Goal: Contribute content: Add original content to the website for others to see

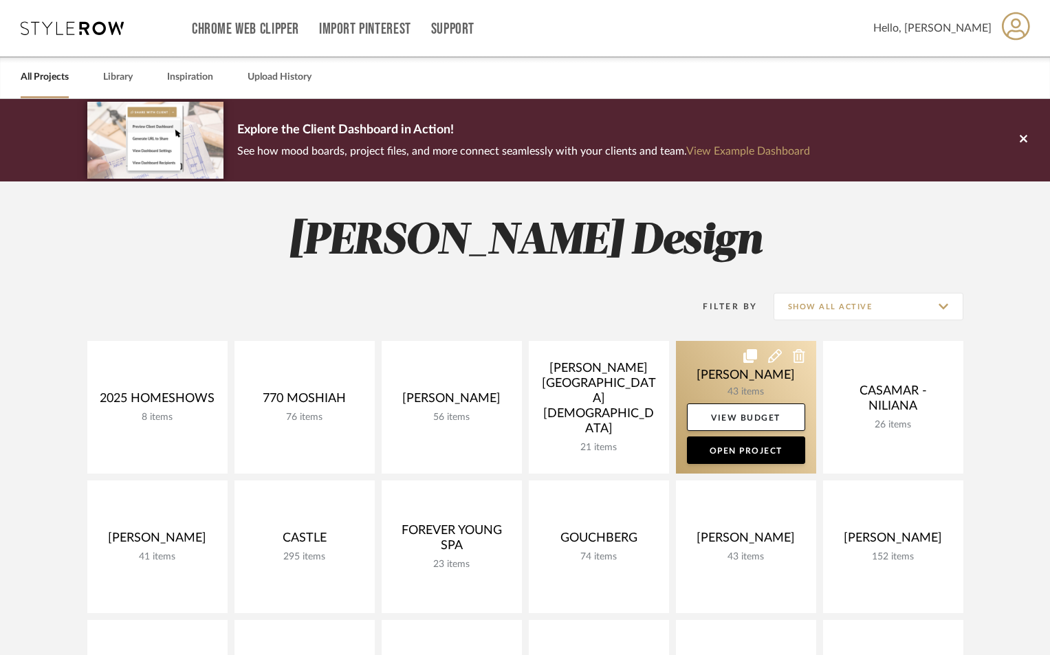
click at [757, 355] on link at bounding box center [746, 407] width 140 height 133
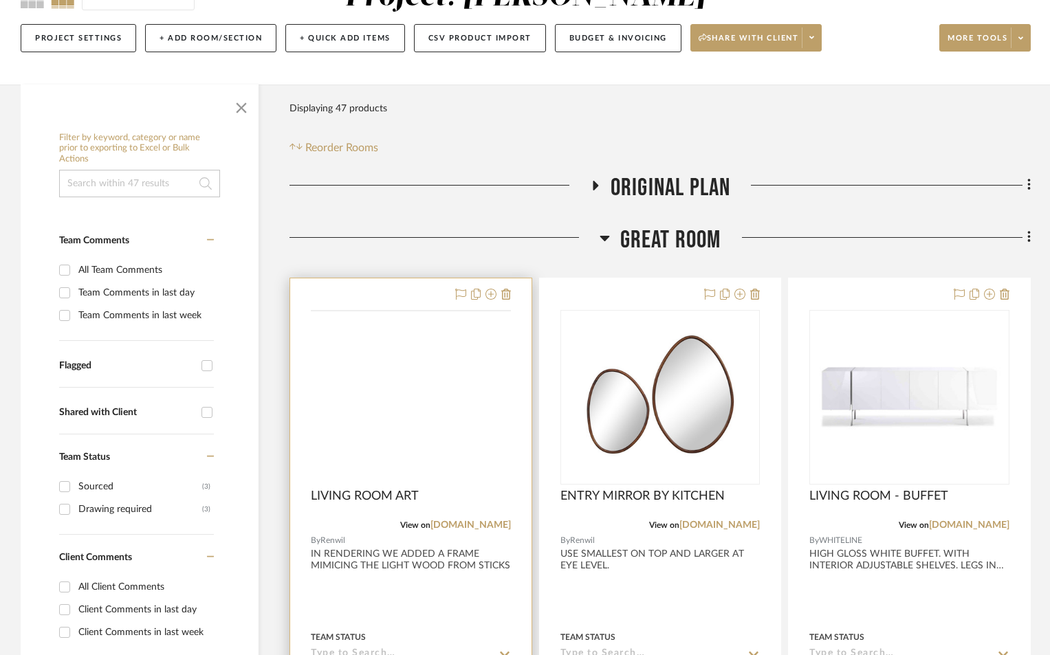
scroll to position [275, 0]
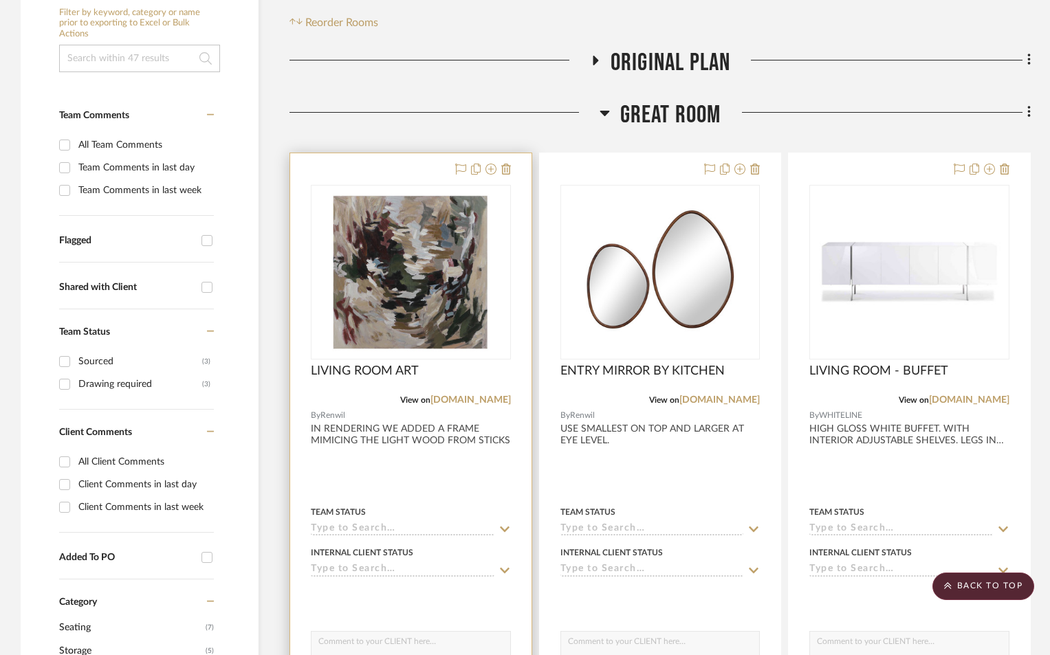
click at [425, 523] on input at bounding box center [403, 529] width 184 height 13
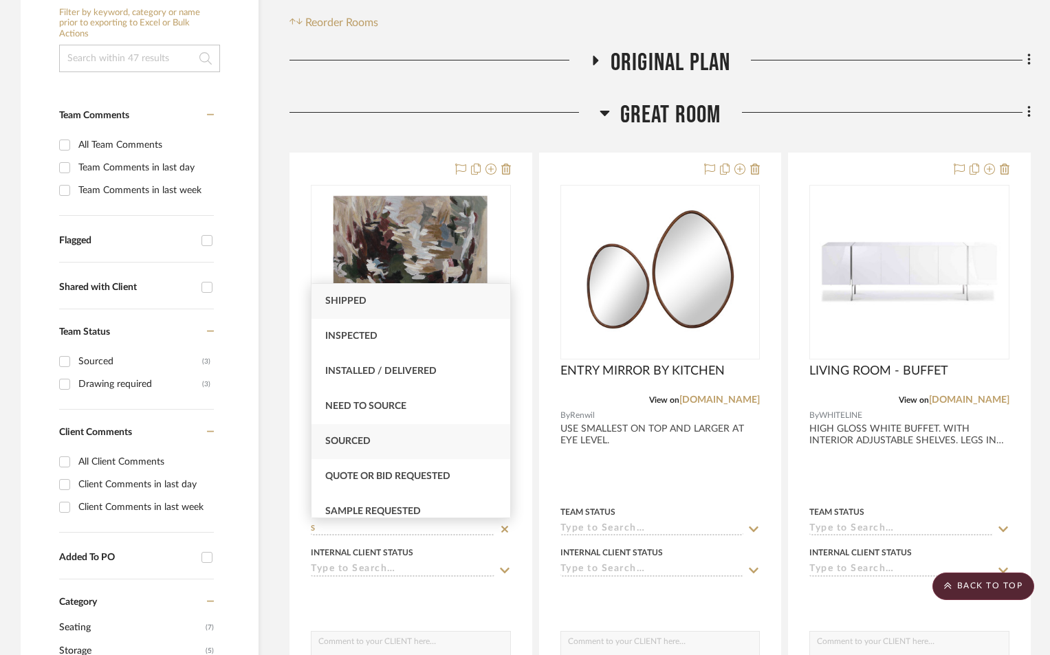
type input "S"
click at [338, 436] on span "Sourced" at bounding box center [347, 441] width 45 height 10
type input "[DATE]"
type input "Sourced"
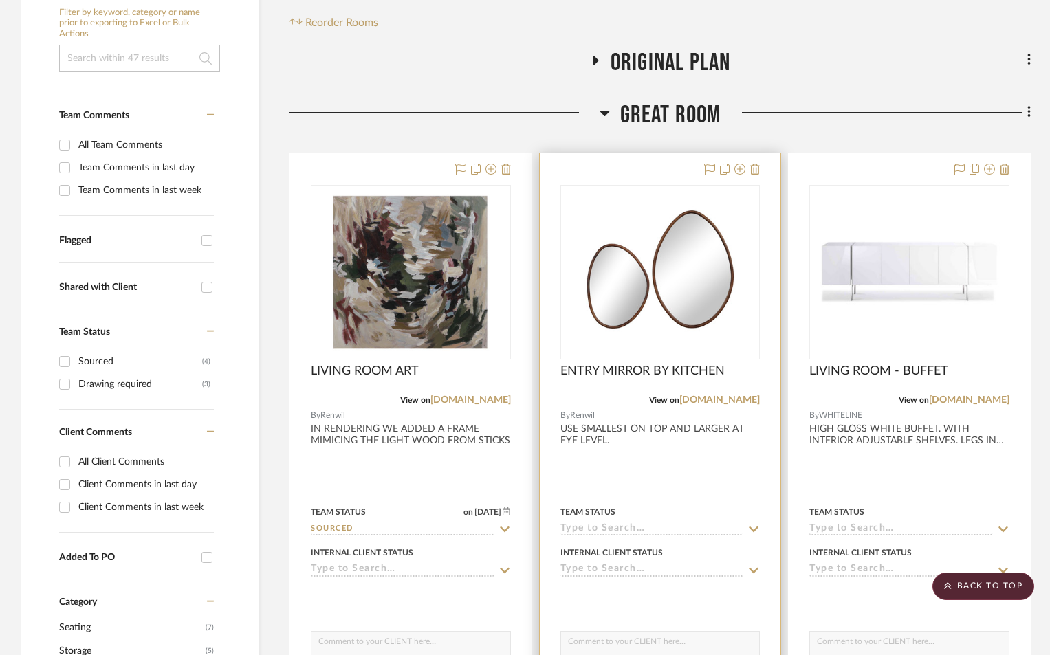
click at [599, 529] on input at bounding box center [652, 529] width 184 height 13
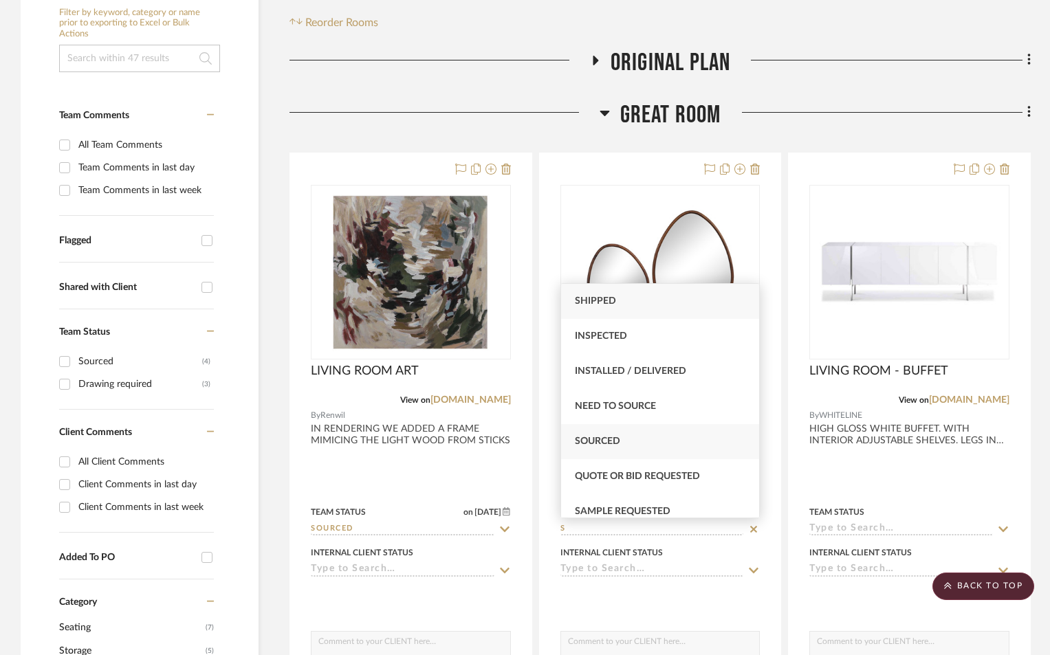
type input "S"
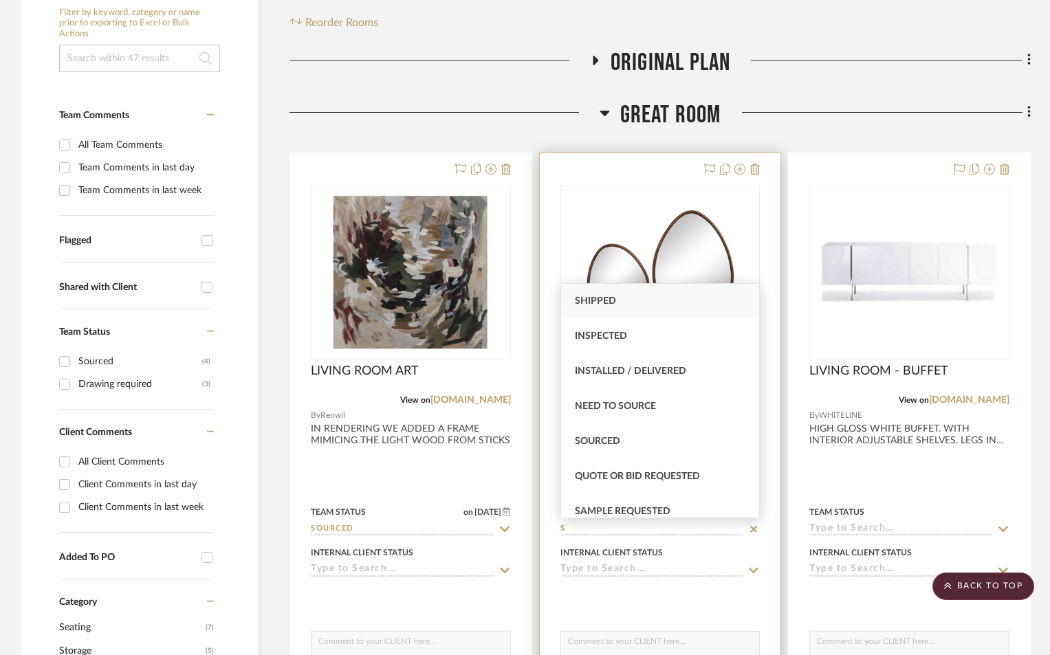
click at [610, 445] on span "Sourced" at bounding box center [597, 441] width 45 height 10
type input "[DATE]"
type input "Sourced"
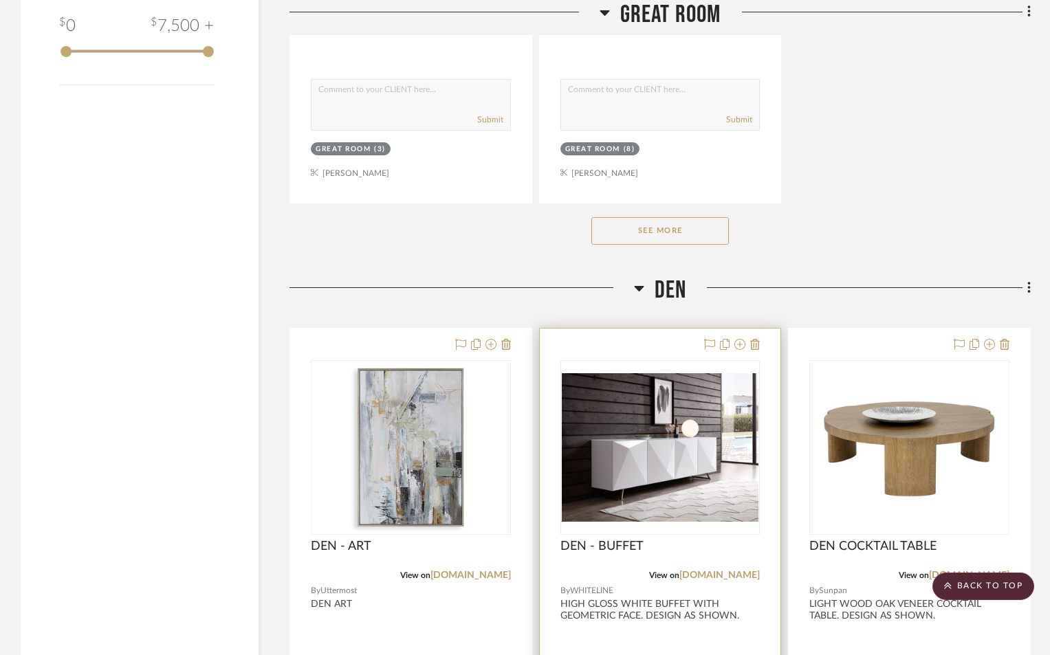
scroll to position [2246, 0]
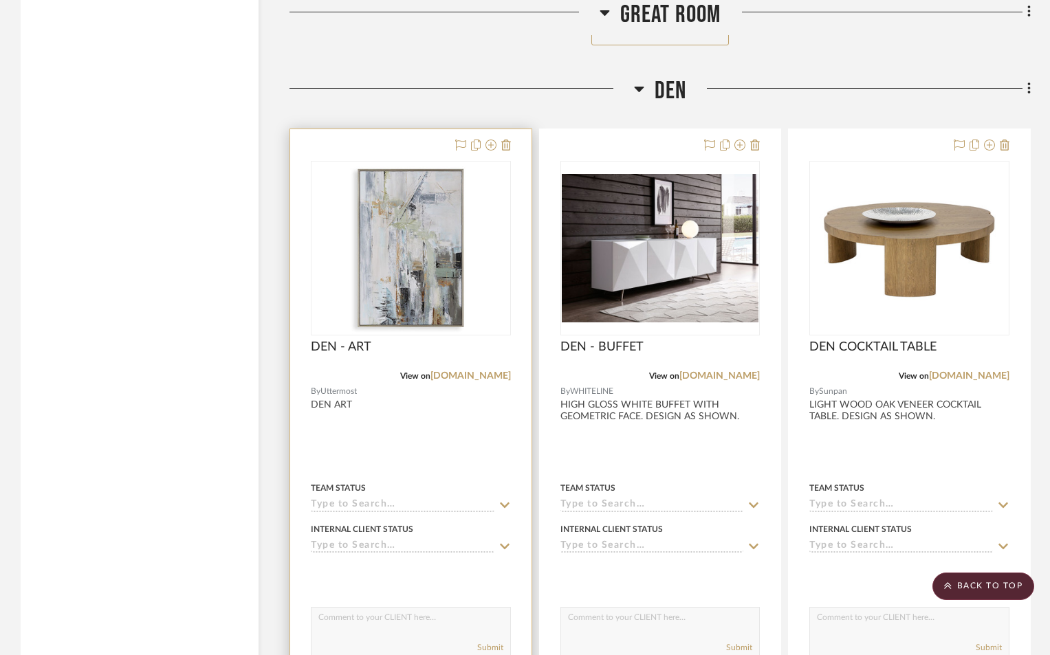
click at [362, 499] on input at bounding box center [403, 505] width 184 height 13
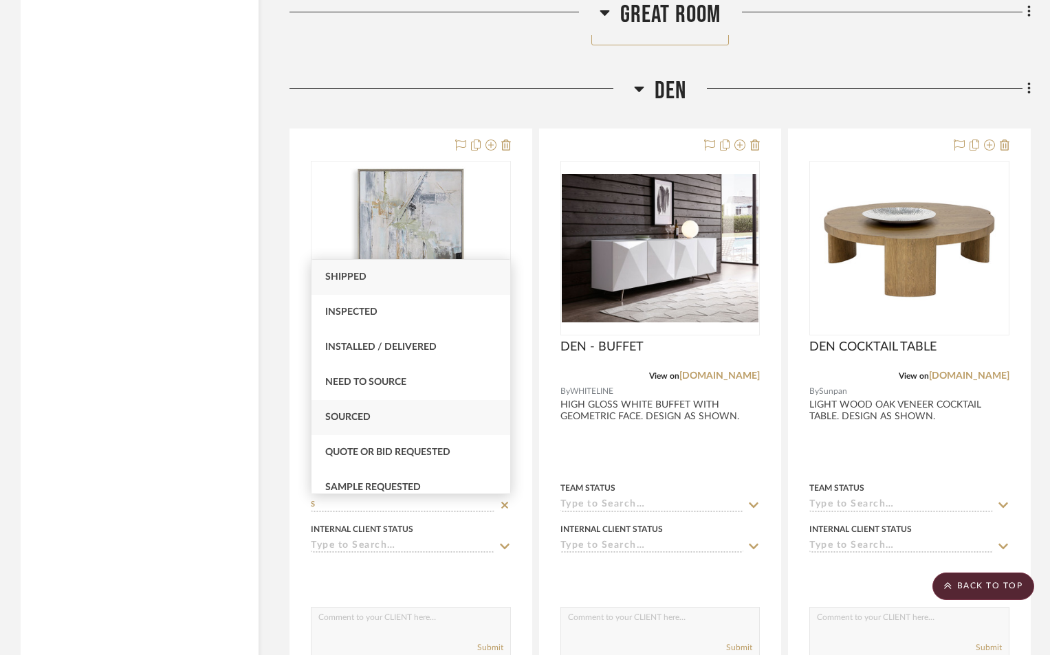
type input "S"
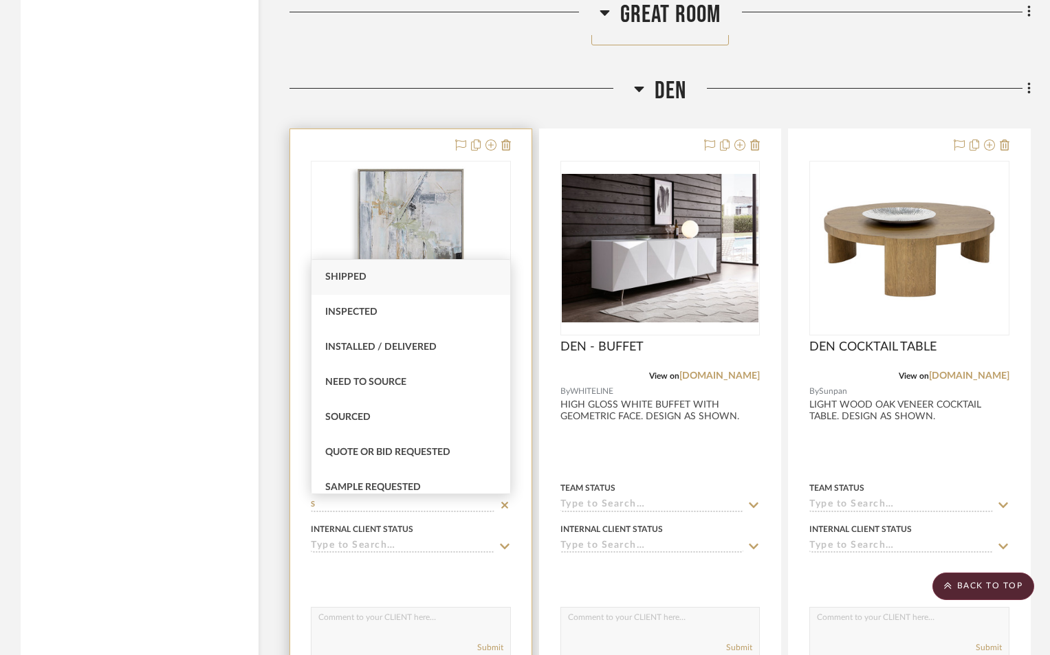
click at [355, 420] on span "Sourced" at bounding box center [347, 417] width 45 height 10
type input "[DATE]"
type input "Sourced"
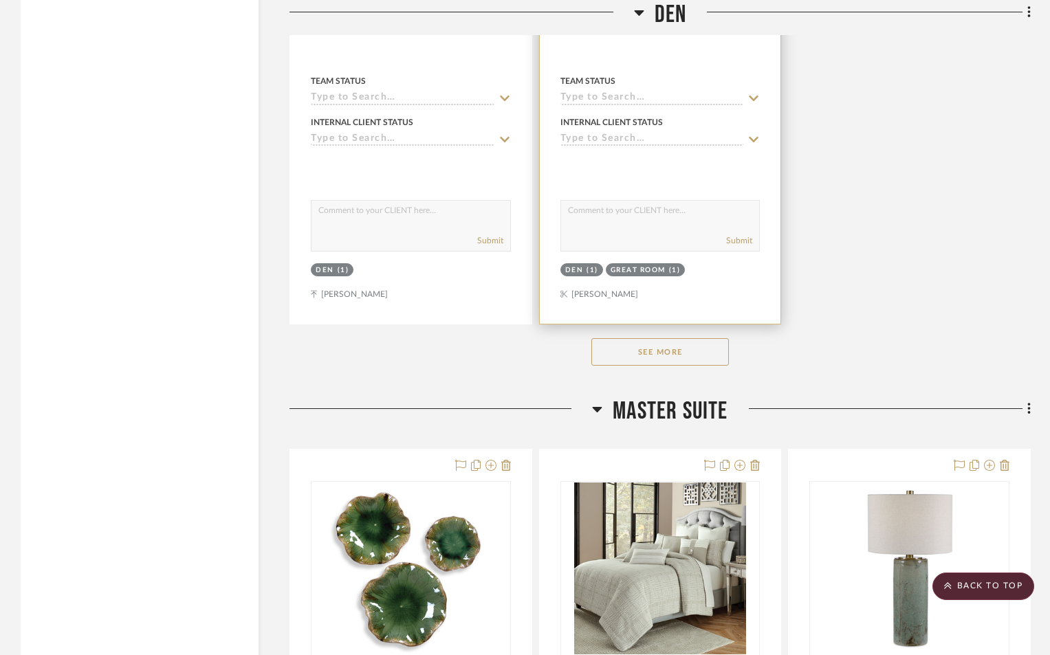
scroll to position [4078, 0]
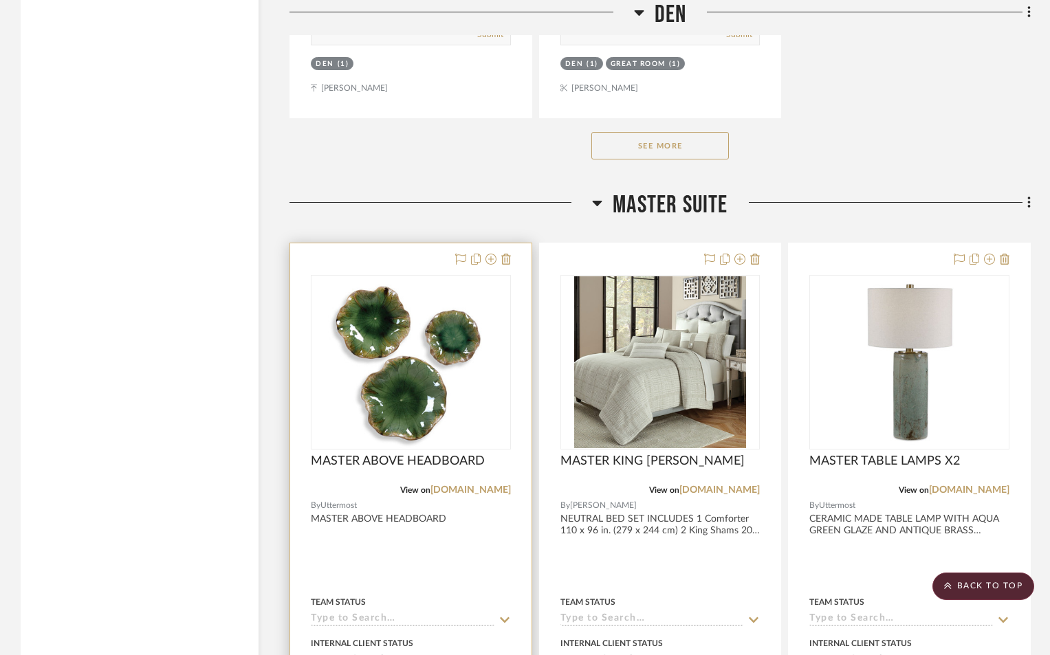
click at [364, 613] on input at bounding box center [403, 619] width 184 height 13
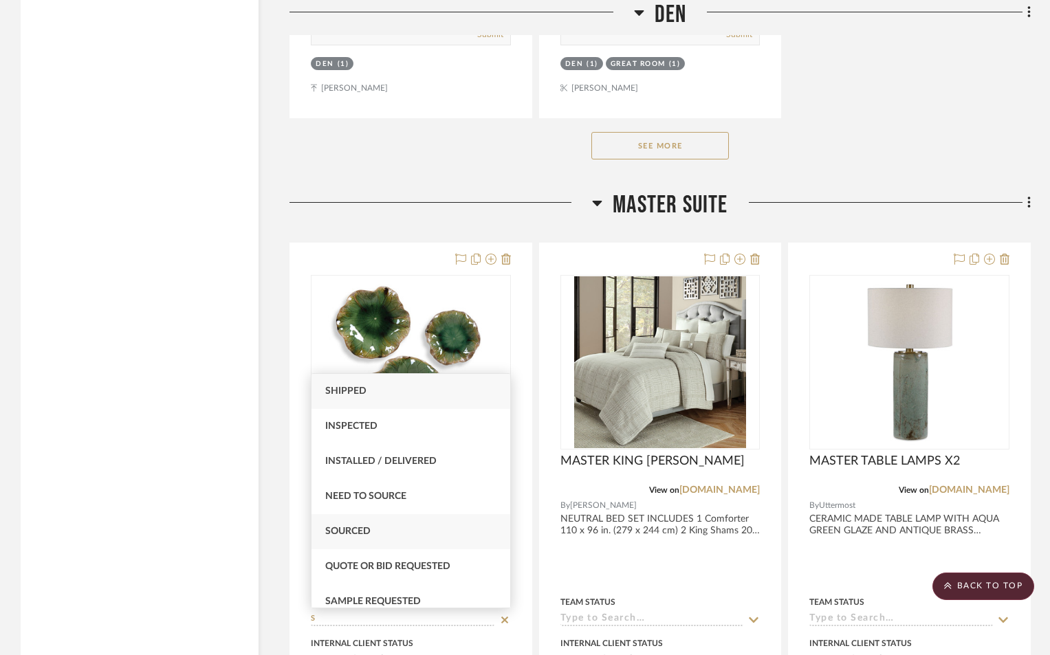
type input "S"
click at [343, 530] on span "Sourced" at bounding box center [347, 532] width 45 height 10
type input "[DATE]"
type input "Sourced"
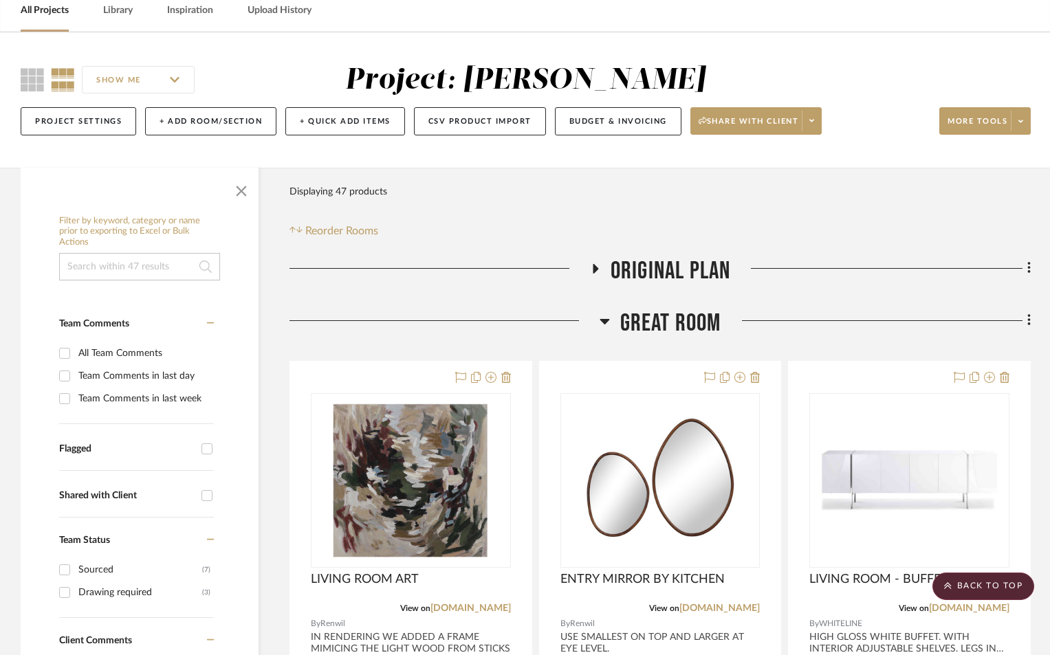
scroll to position [0, 0]
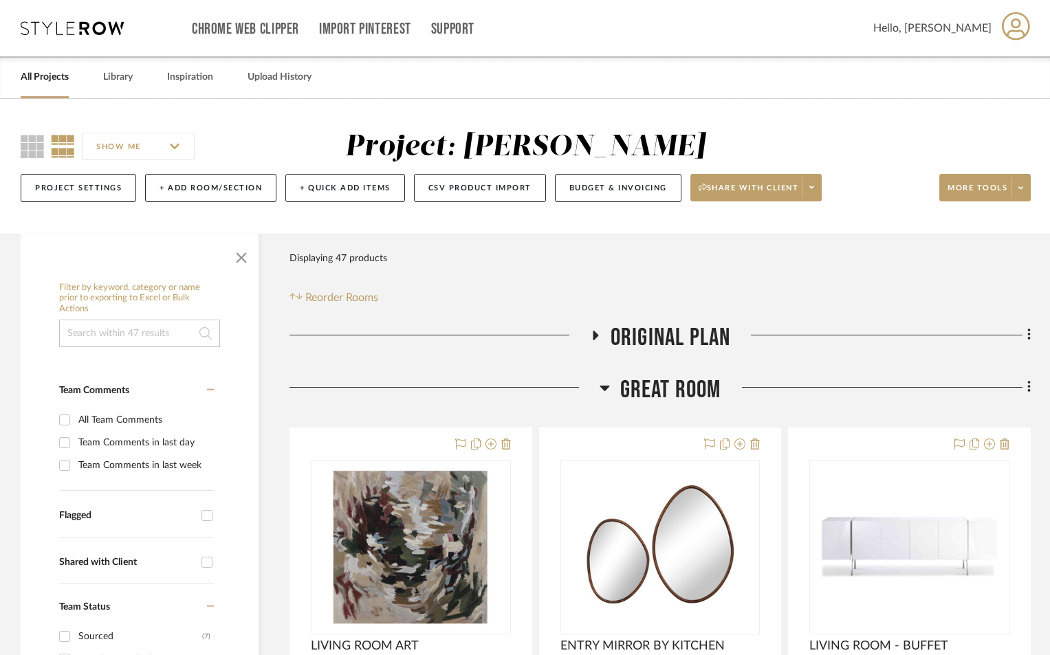
click at [595, 335] on icon at bounding box center [594, 336] width 5 height 10
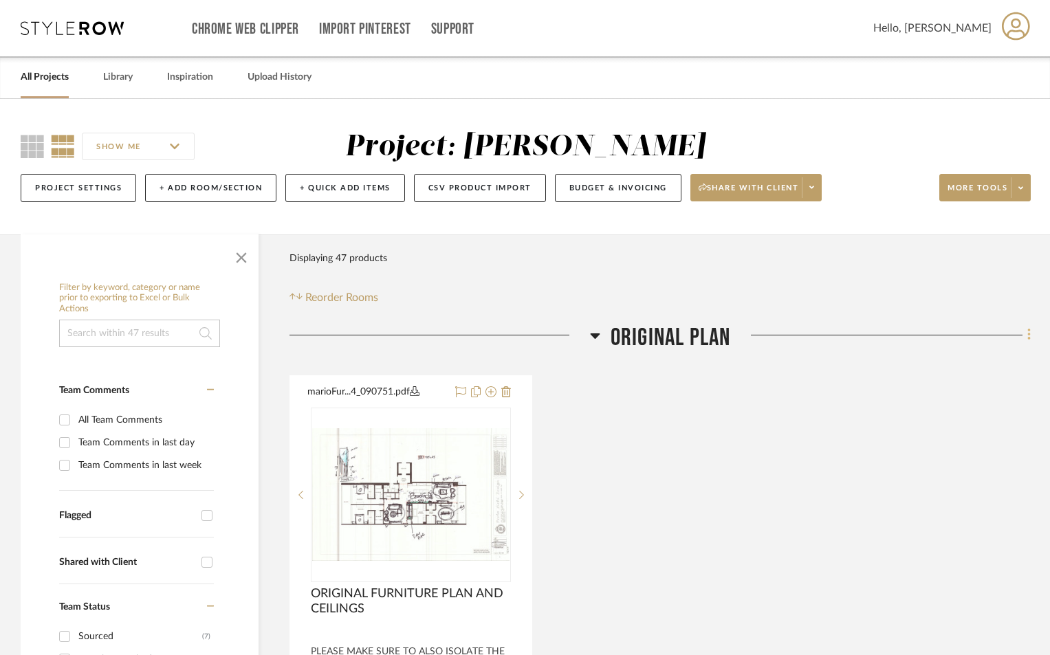
click at [1024, 333] on fa-icon at bounding box center [1026, 336] width 9 height 23
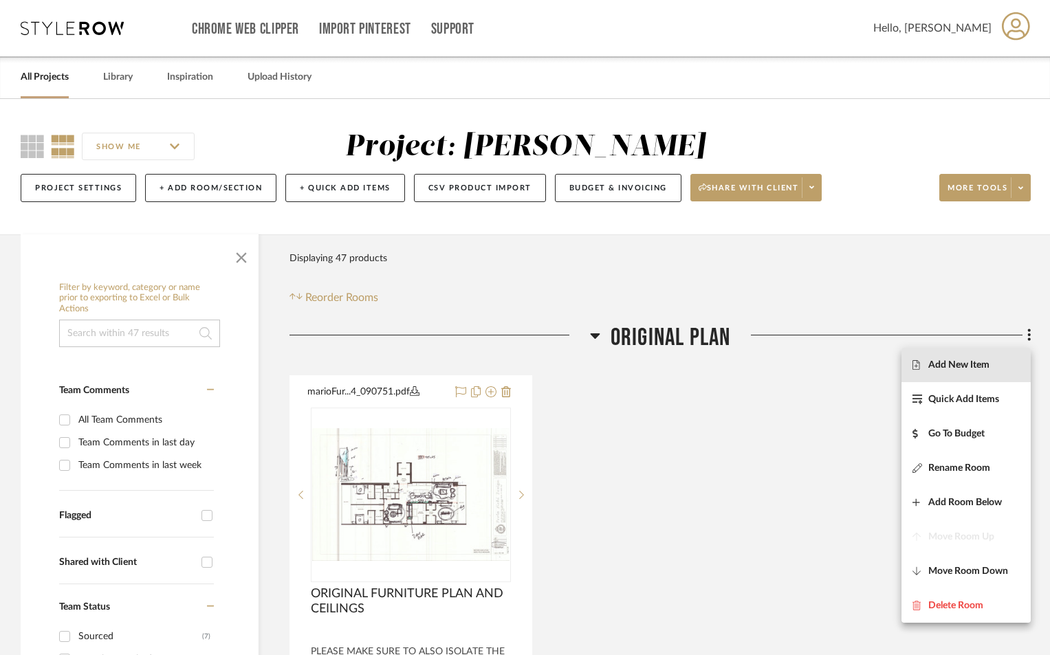
click at [973, 368] on span "Add New Item" at bounding box center [958, 365] width 61 height 12
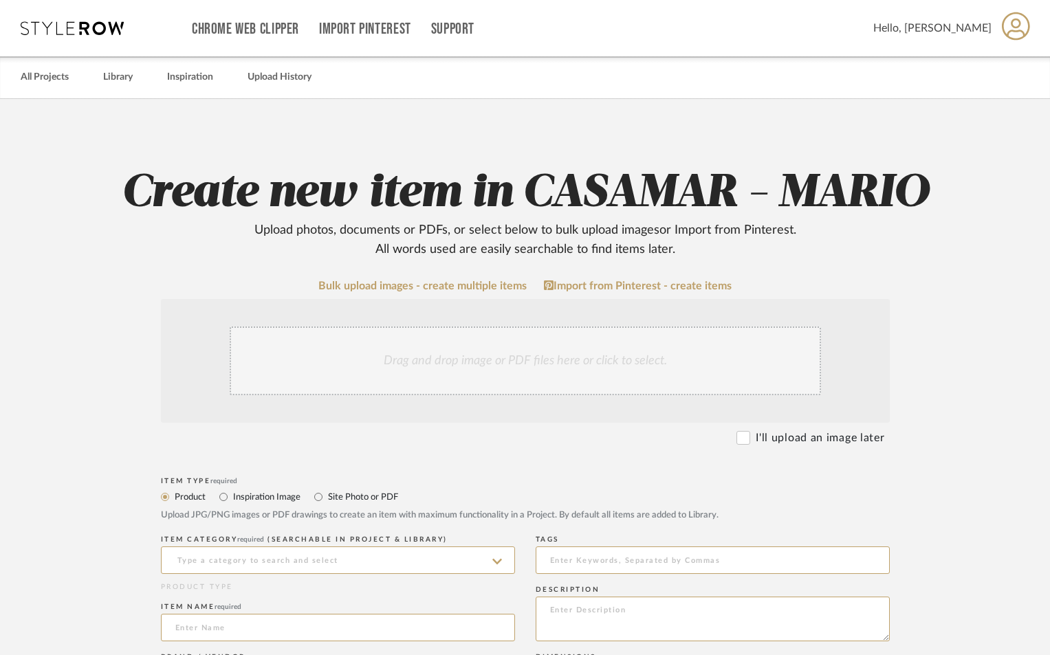
click at [391, 357] on div "Drag and drop image or PDF files here or click to select." at bounding box center [525, 360] width 591 height 69
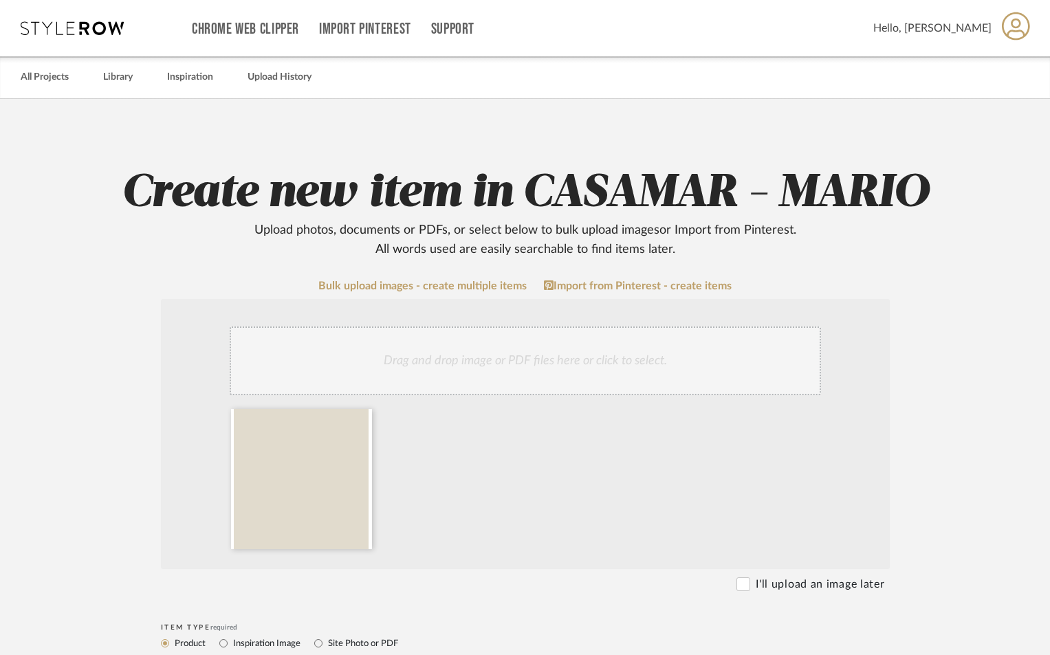
click at [406, 373] on div "Drag and drop image or PDF files here or click to select." at bounding box center [525, 360] width 591 height 69
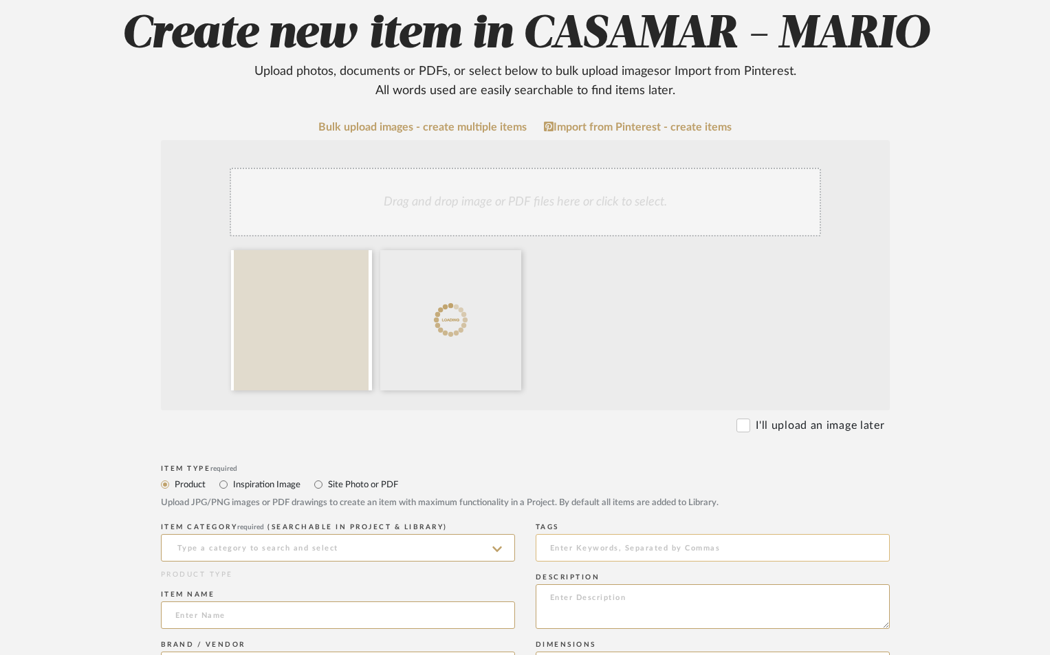
scroll to position [229, 0]
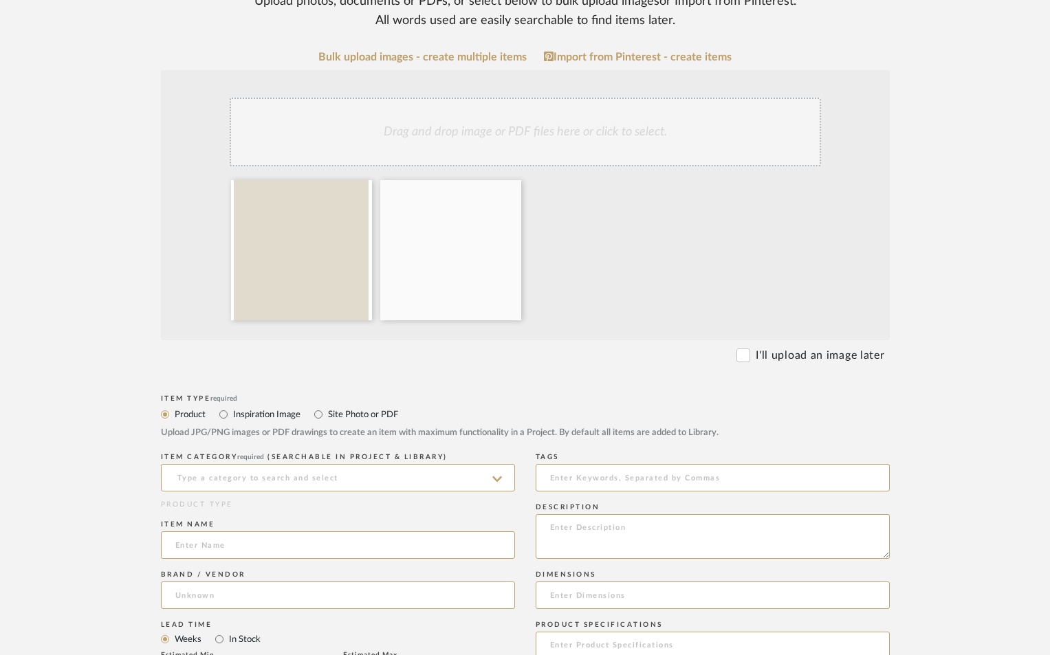
click at [348, 414] on label "Site Photo or PDF" at bounding box center [361, 414] width 71 height 15
click at [326, 414] on input "Site Photo or PDF" at bounding box center [318, 414] width 16 height 16
radio input "true"
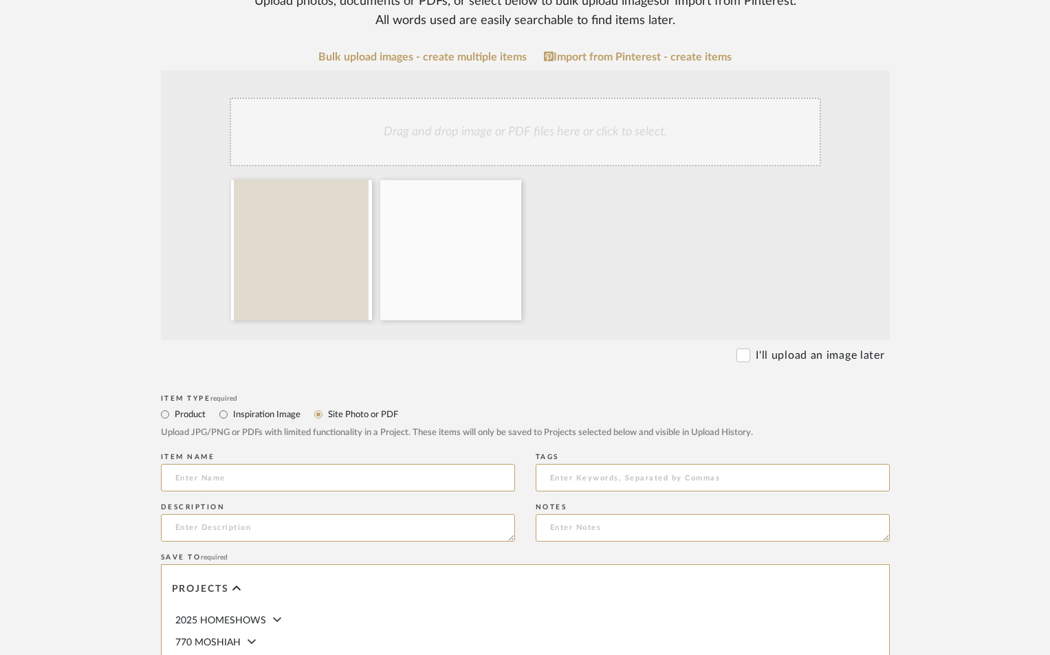
drag, startPoint x: 352, startPoint y: 487, endPoint x: 365, endPoint y: 463, distance: 28.0
click at [352, 486] on input at bounding box center [338, 477] width 354 height 27
type input "STRETCH CEILING COLORS"
click at [289, 530] on textarea at bounding box center [338, 527] width 354 height 27
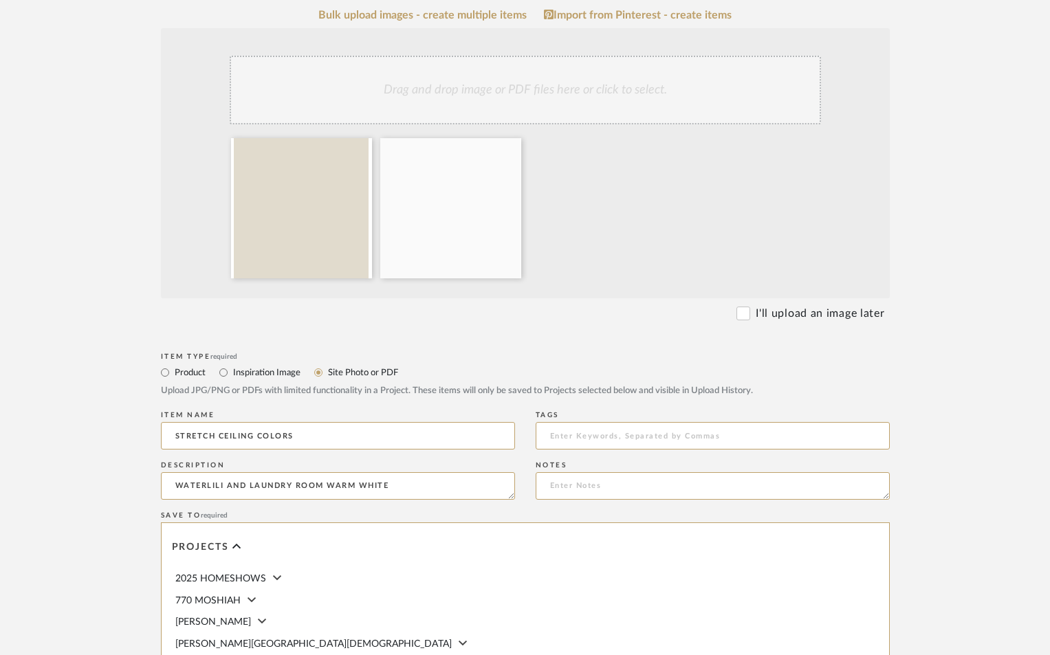
scroll to position [550, 0]
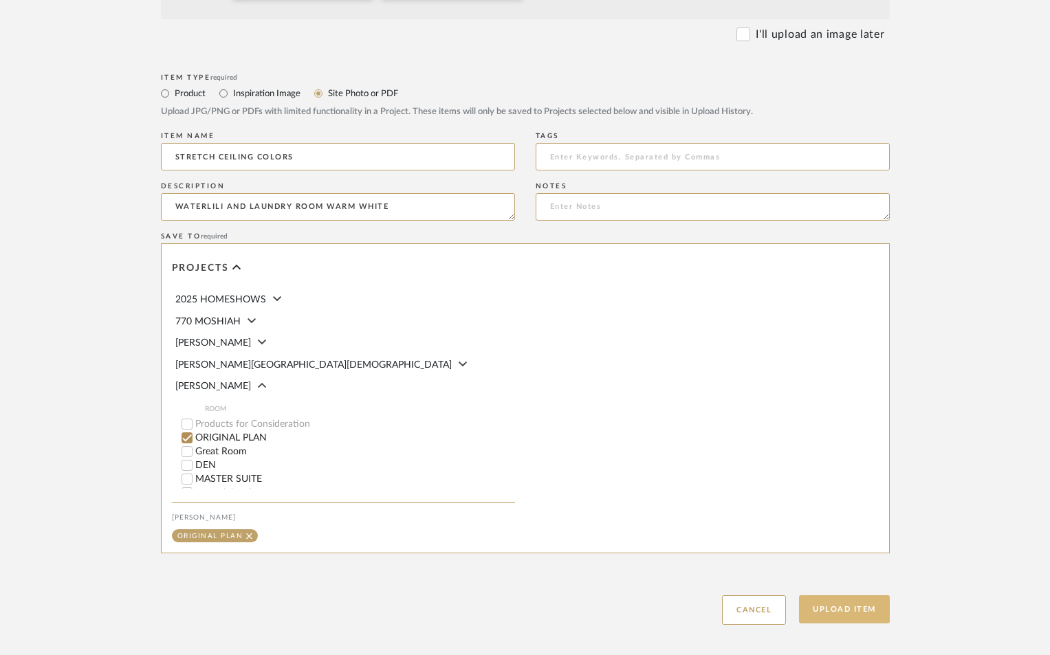
type textarea "WATERLILI AND LAUNDRY ROOM WARM WHITE"
click at [883, 601] on button "Upload Item" at bounding box center [844, 609] width 91 height 28
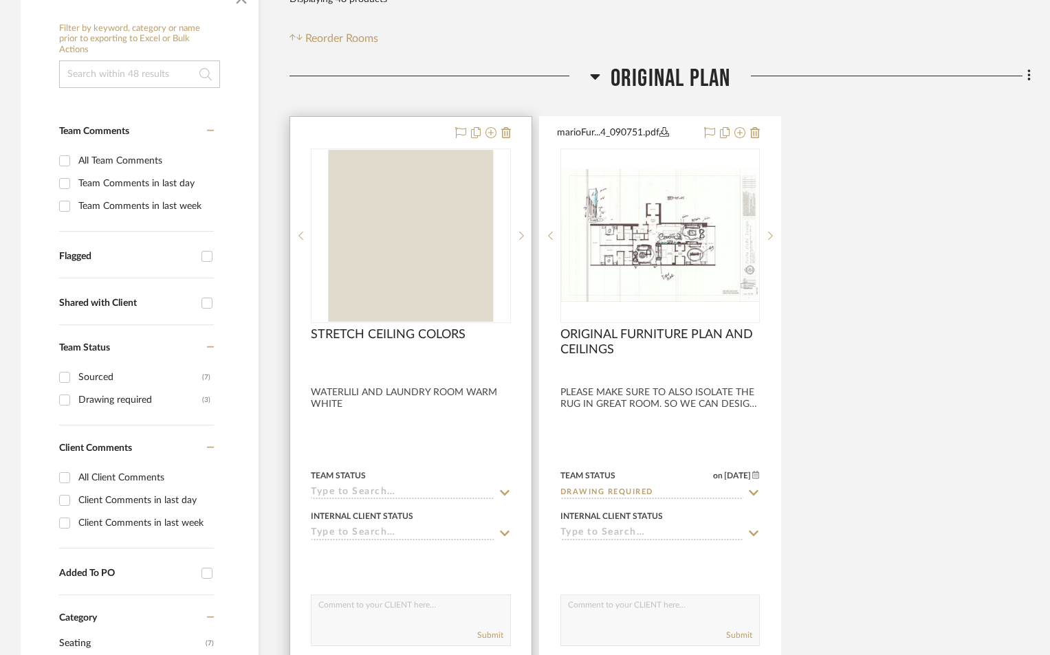
scroll to position [323, 0]
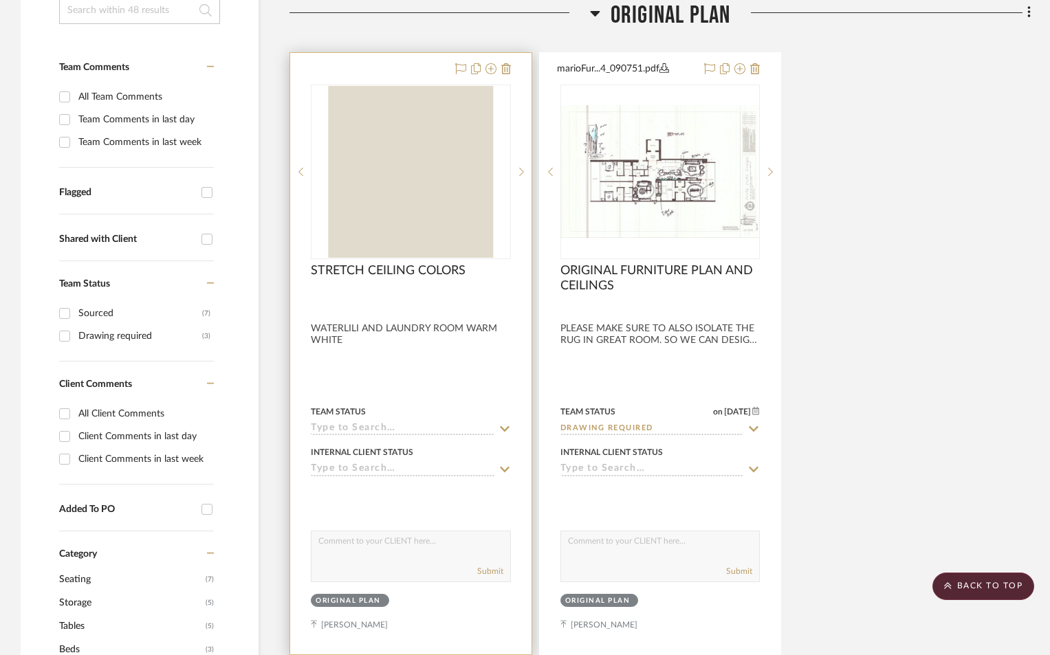
click at [382, 423] on input at bounding box center [403, 429] width 184 height 13
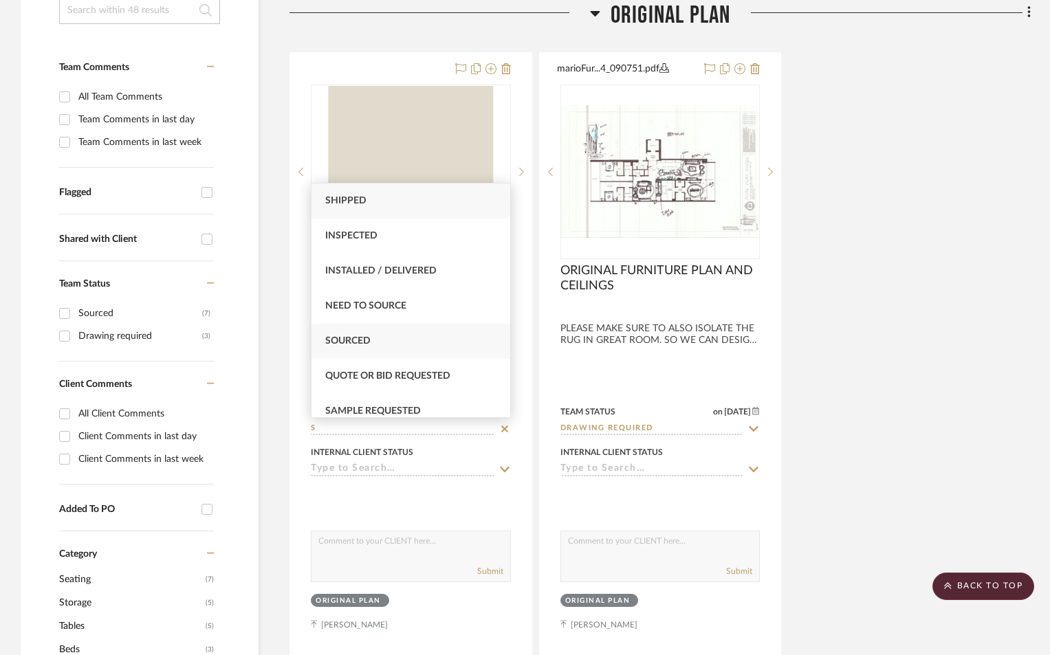
type input "S"
click at [399, 336] on div "Sourced" at bounding box center [410, 341] width 199 height 35
type input "[DATE]"
type input "Sourced"
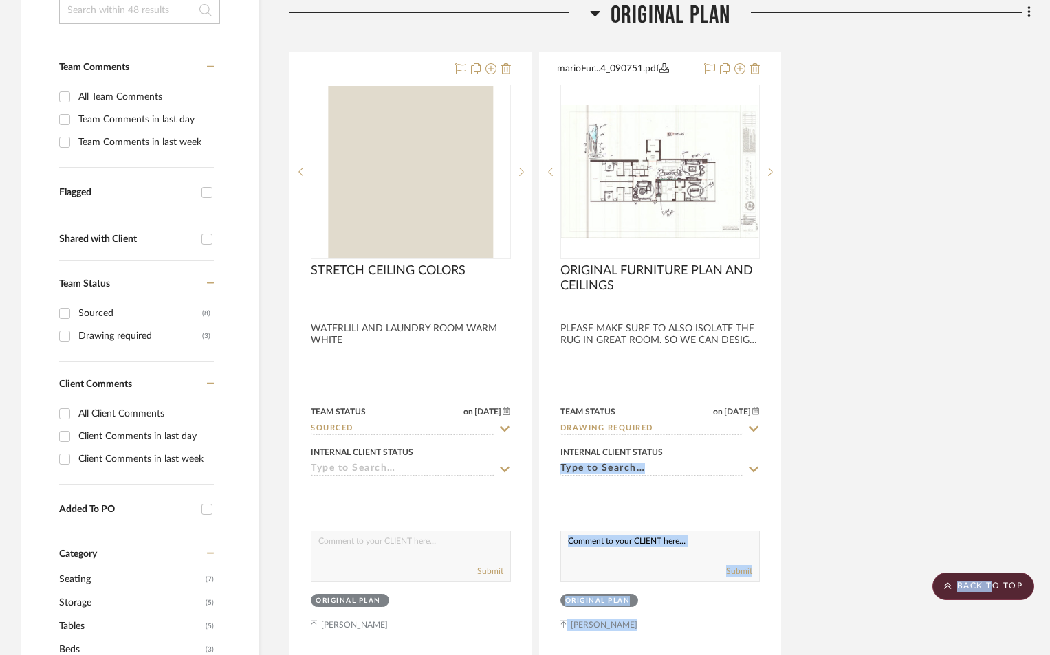
drag, startPoint x: 992, startPoint y: 584, endPoint x: 922, endPoint y: 471, distance: 132.4
click at [924, 472] on div "STRETCH CEILING COLORS By Unknown WATERLILI AND LAUNDRY ROOM WARM WHITE Team St…" at bounding box center [659, 353] width 741 height 603
